Goal: Task Accomplishment & Management: Manage account settings

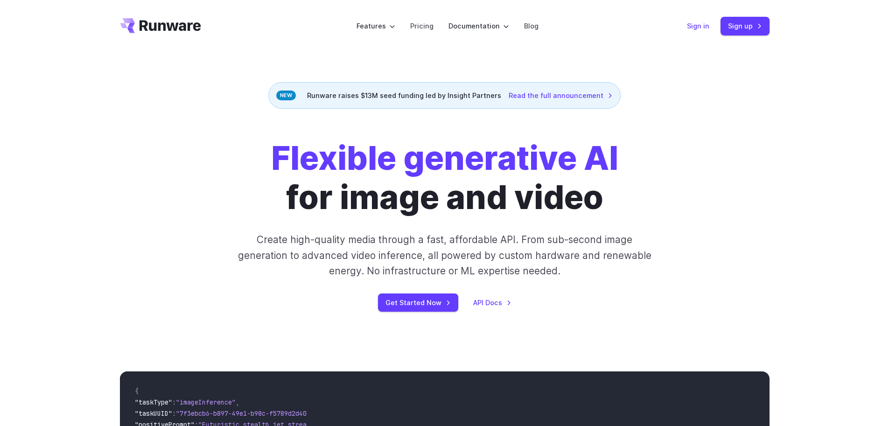
click at [695, 25] on link "Sign in" at bounding box center [698, 26] width 22 height 11
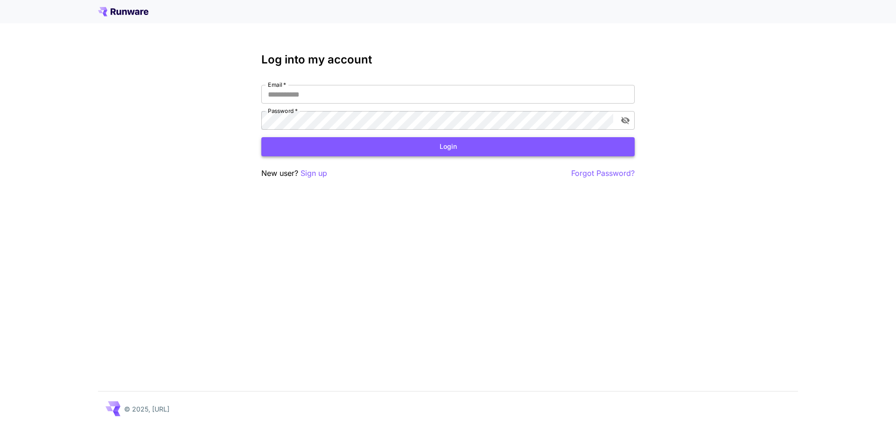
type input "**********"
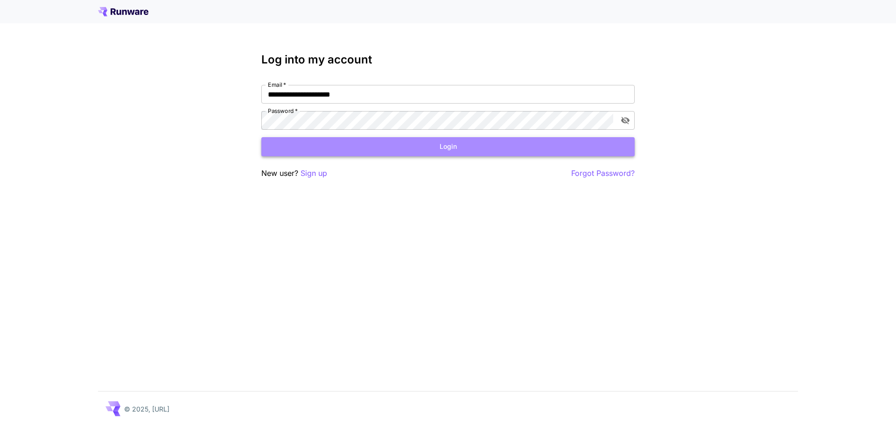
click at [420, 151] on button "Login" at bounding box center [447, 146] width 373 height 19
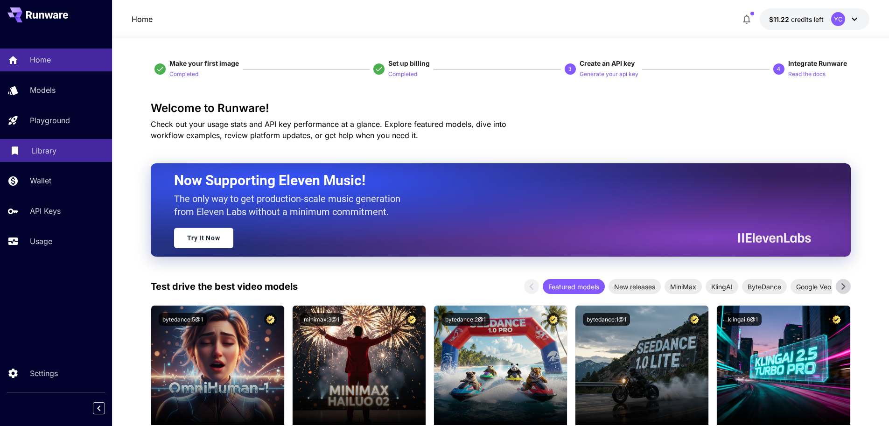
click at [42, 147] on p "Library" at bounding box center [44, 150] width 25 height 11
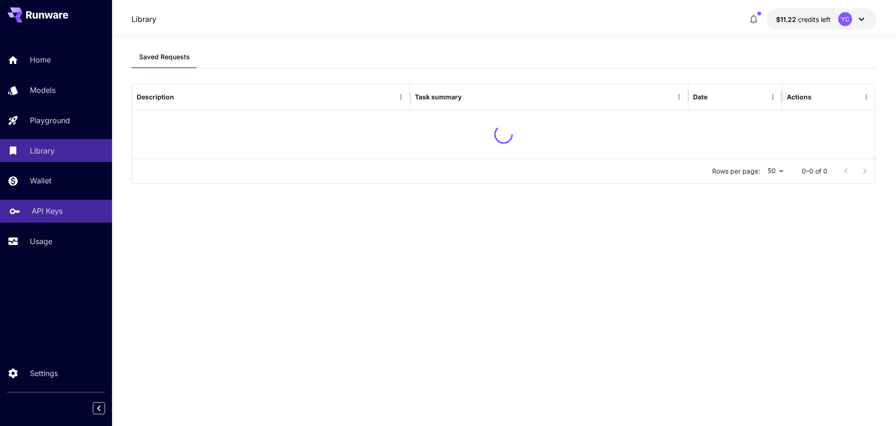
click at [44, 211] on p "API Keys" at bounding box center [47, 210] width 31 height 11
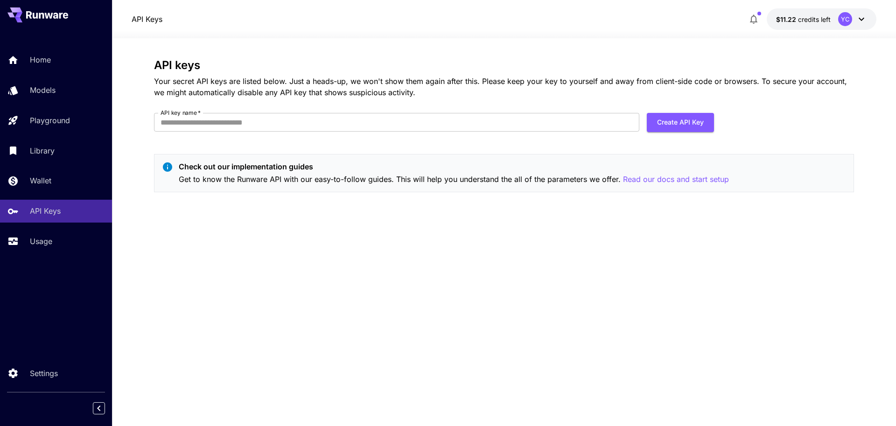
click at [375, 226] on div "API keys Your secret API keys are listed below. Just a heads-up, we won't show …" at bounding box center [504, 232] width 700 height 347
click at [38, 242] on p "Usage" at bounding box center [43, 241] width 22 height 11
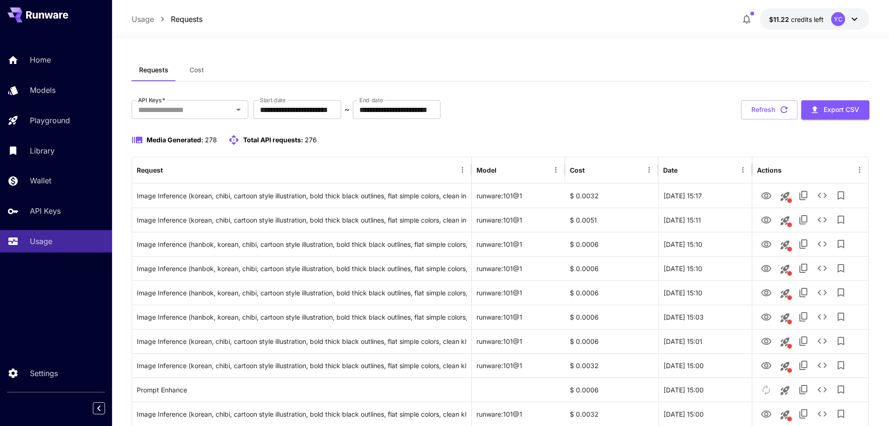
click at [556, 135] on div "Media Generated: 278 Total API requests: 276" at bounding box center [501, 139] width 738 height 11
click at [550, 134] on div "Media Generated: 278 Total API requests: 276" at bounding box center [501, 139] width 738 height 11
click at [52, 57] on div "Home" at bounding box center [68, 59] width 73 height 11
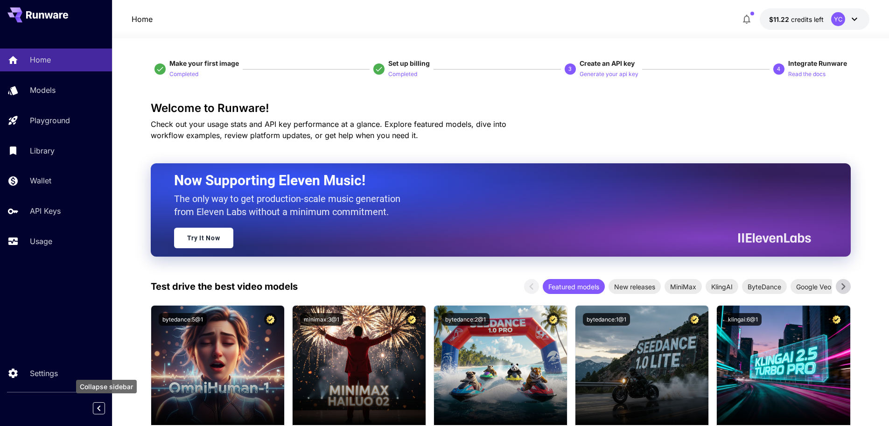
click at [101, 408] on icon "Collapse sidebar" at bounding box center [98, 408] width 11 height 11
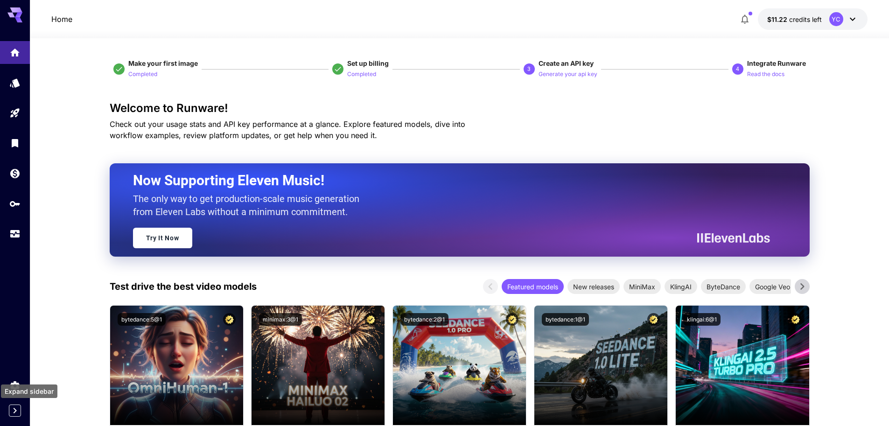
click at [14, 408] on icon "Expand sidebar" at bounding box center [15, 411] width 3 height 6
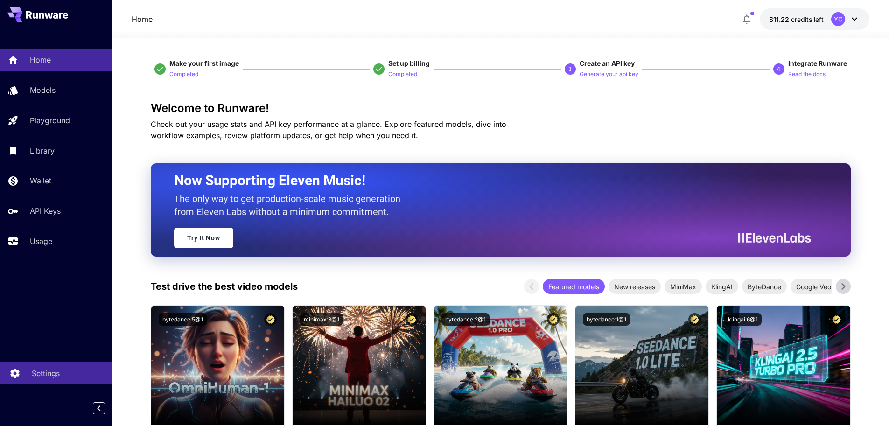
click at [42, 376] on p "Settings" at bounding box center [46, 373] width 28 height 11
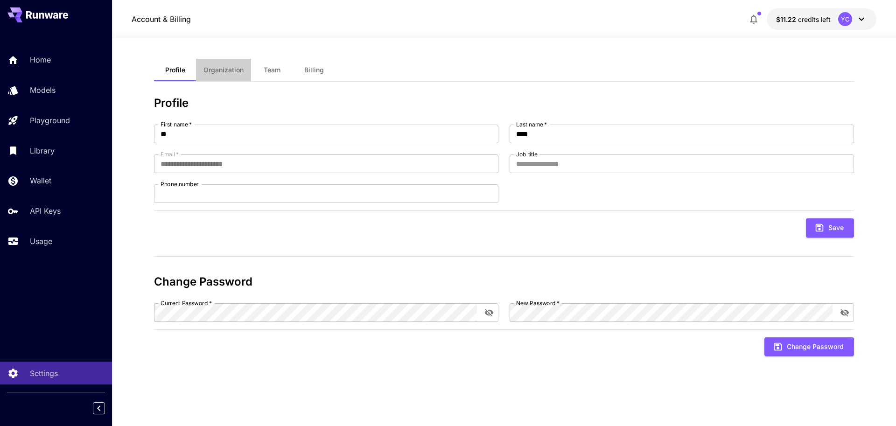
click at [217, 73] on span "Organization" at bounding box center [223, 70] width 40 height 8
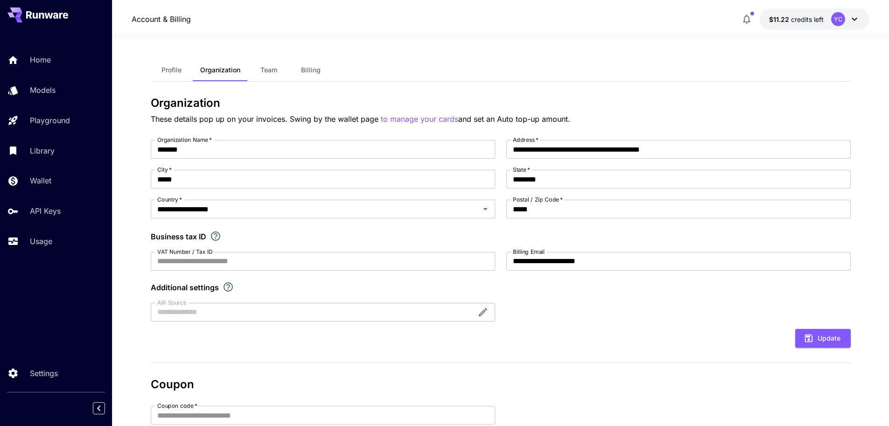
click at [278, 71] on button "Team" at bounding box center [269, 70] width 42 height 22
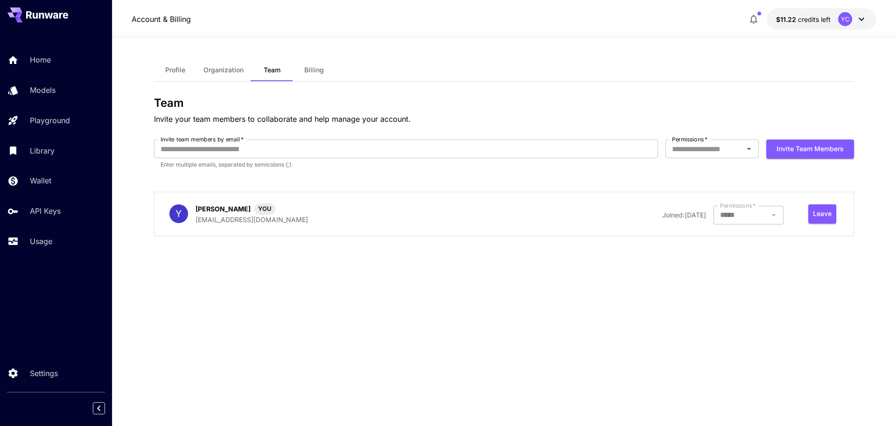
click at [314, 69] on span "Billing" at bounding box center [314, 70] width 20 height 8
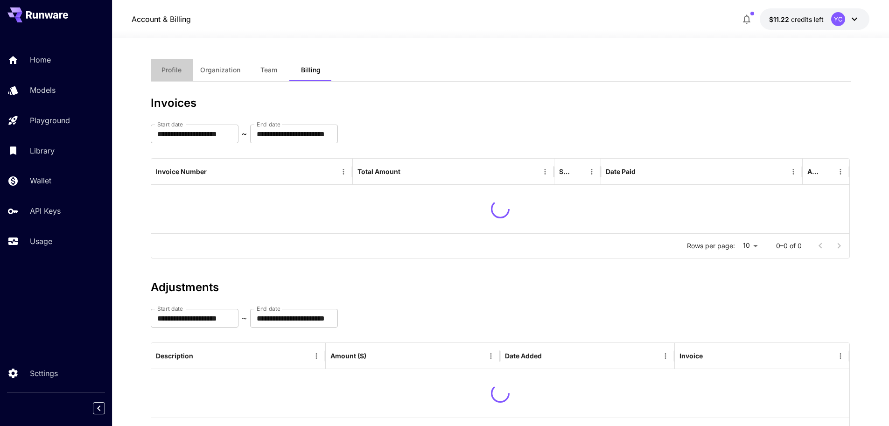
click at [176, 67] on span "Profile" at bounding box center [171, 70] width 20 height 8
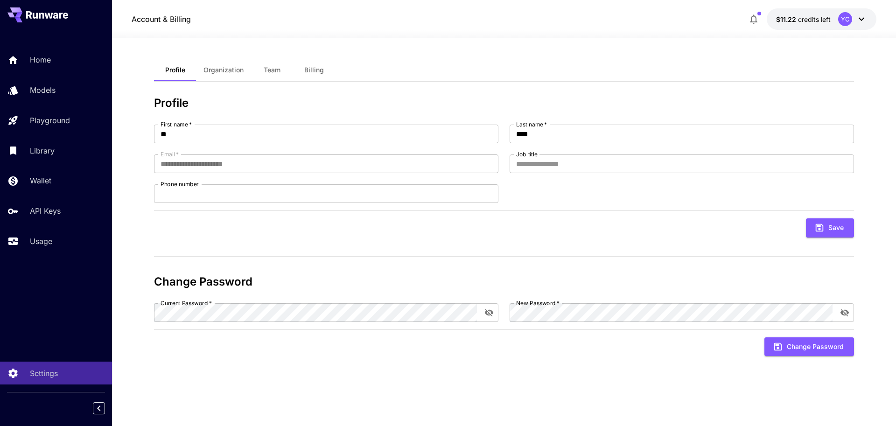
click at [46, 21] on button at bounding box center [37, 14] width 61 height 15
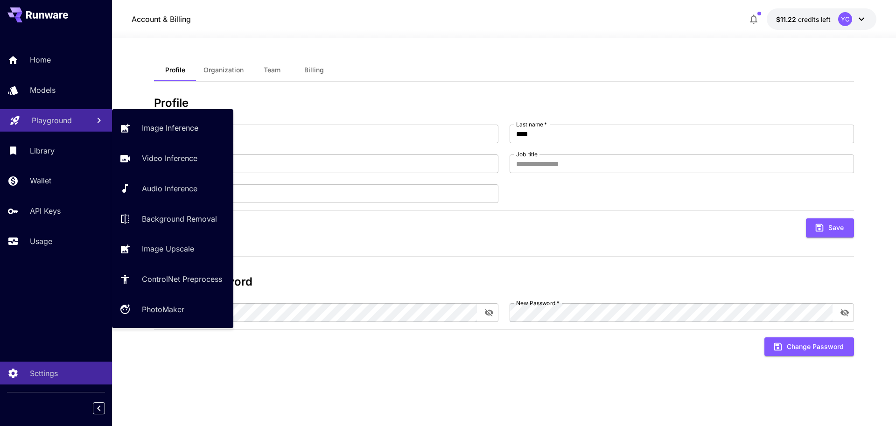
click at [43, 118] on p "Playground" at bounding box center [52, 120] width 40 height 11
